Goal: Check status: Check status

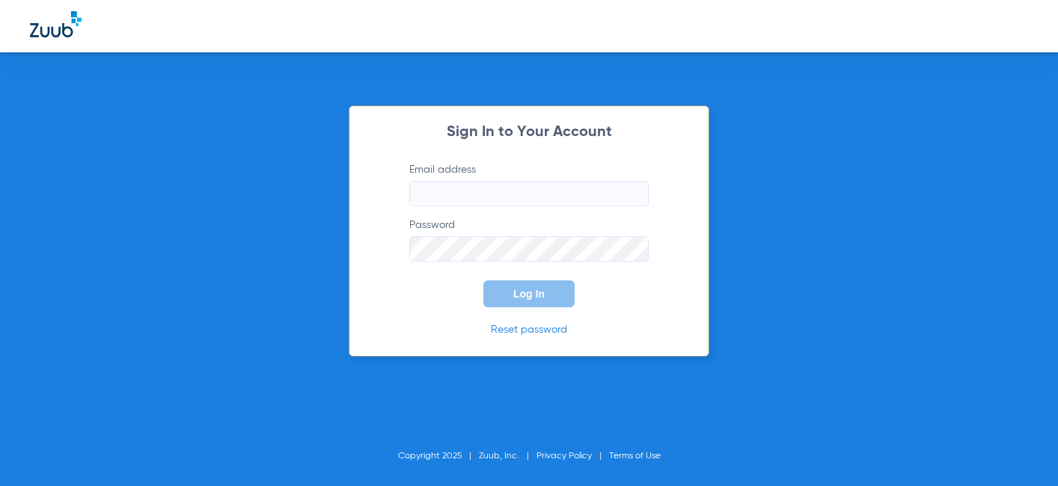
type input "[EMAIL_ADDRESS][DOMAIN_NAME]"
click at [520, 311] on div "Sign In to Your Account Email address [EMAIL_ADDRESS][DOMAIN_NAME] Password Log…" at bounding box center [529, 231] width 361 height 251
click at [544, 296] on span "Log In" at bounding box center [528, 294] width 31 height 12
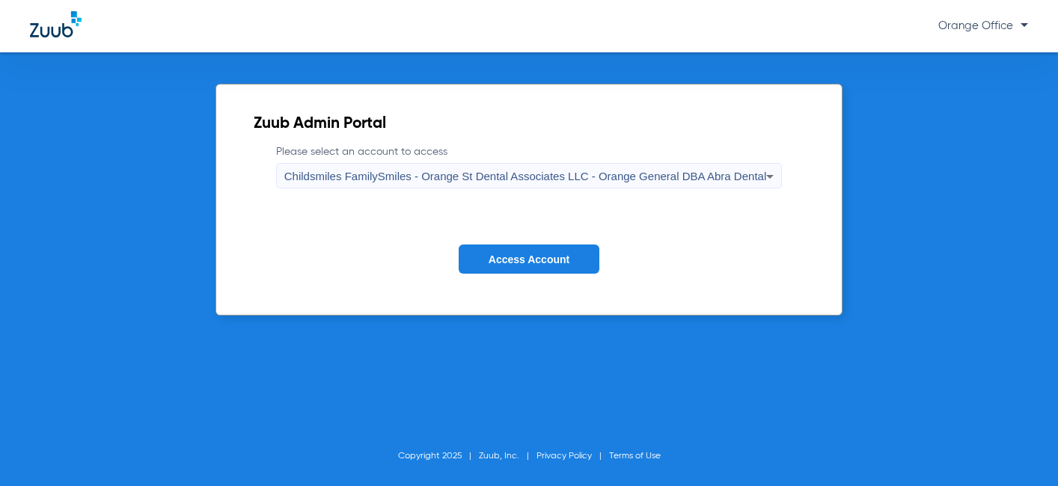
click at [534, 252] on button "Access Account" at bounding box center [529, 259] width 141 height 29
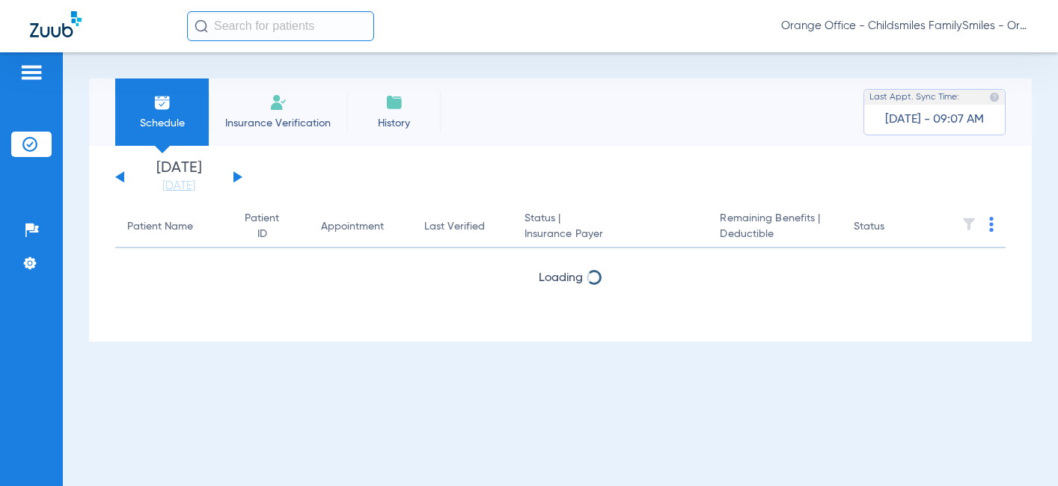
click at [287, 31] on input "text" at bounding box center [280, 26] width 187 height 30
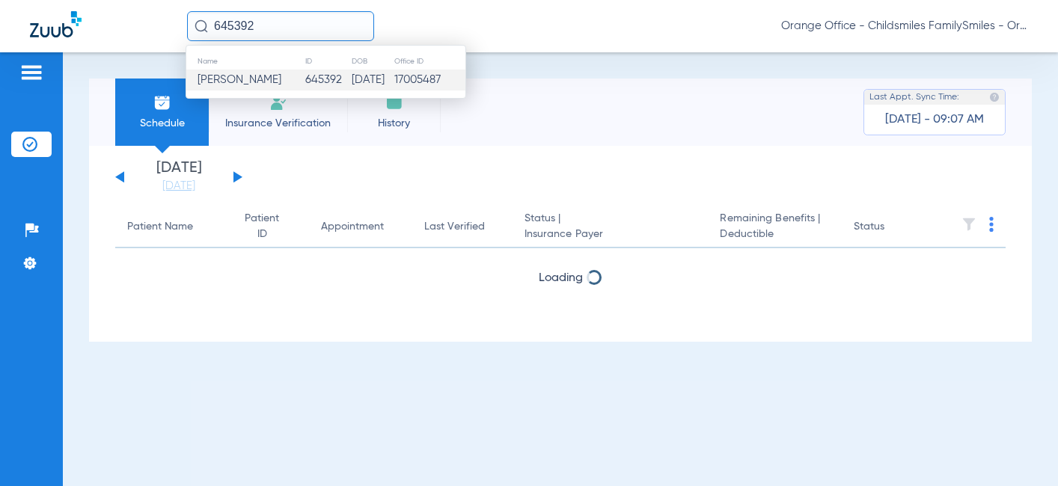
type input "645392"
click at [288, 88] on td "[PERSON_NAME]" at bounding box center [245, 80] width 118 height 21
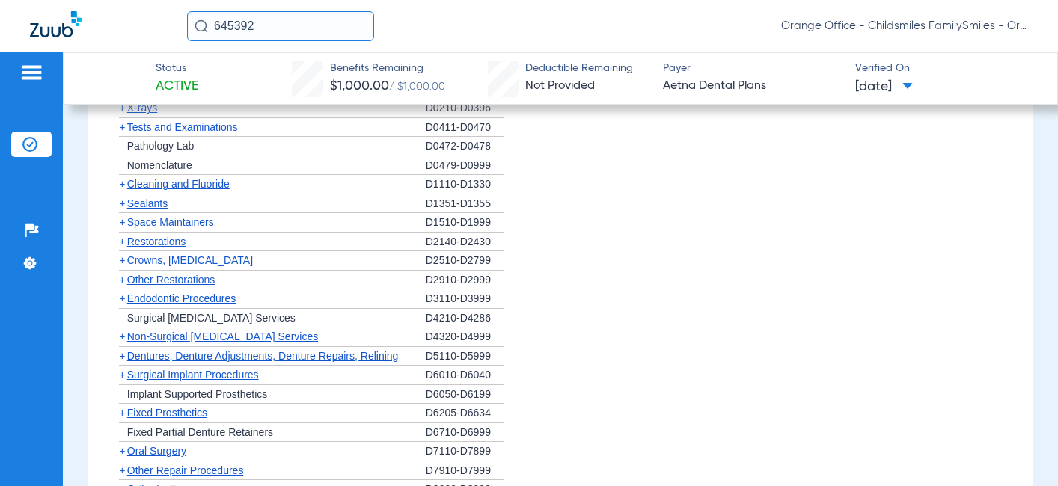
scroll to position [973, 0]
